Goal: Navigation & Orientation: Find specific page/section

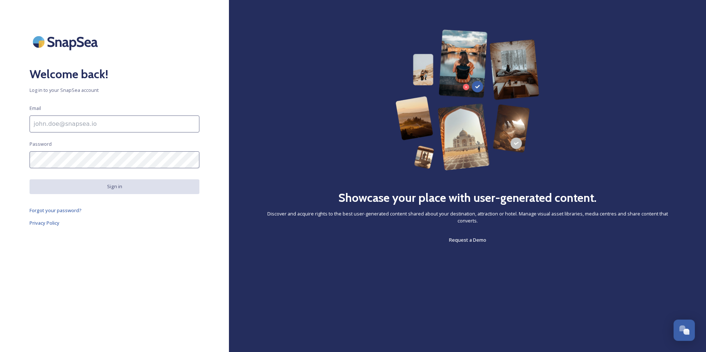
type input "[EMAIL_ADDRESS][DOMAIN_NAME]"
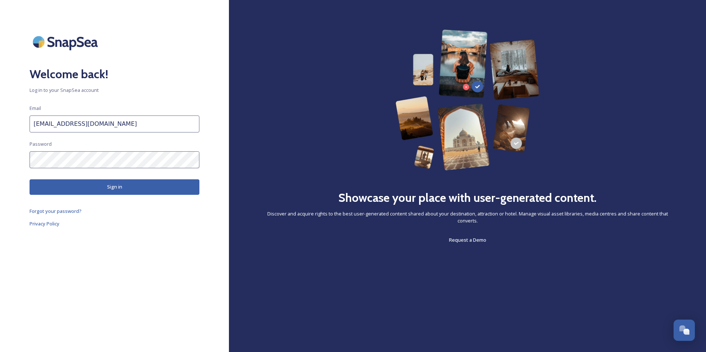
click at [140, 191] on button "Sign in" at bounding box center [115, 186] width 170 height 15
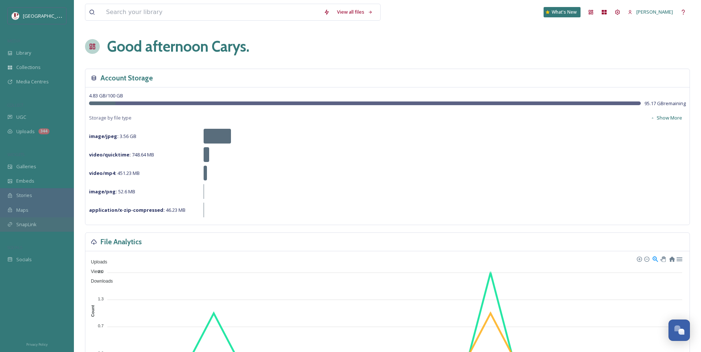
click at [20, 224] on span "SnapLink" at bounding box center [26, 224] width 20 height 7
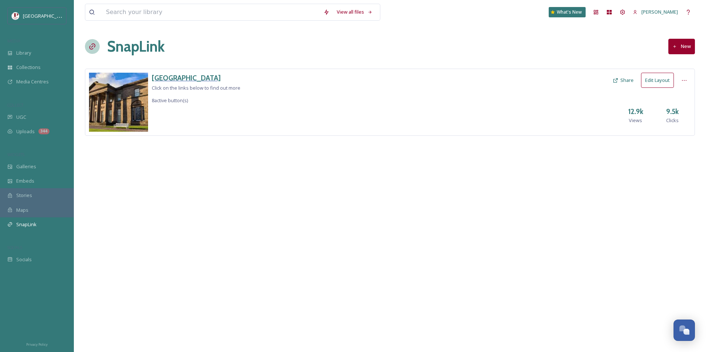
click at [169, 75] on h3 "[GEOGRAPHIC_DATA]" at bounding box center [196, 78] width 89 height 11
